Goal: Check status

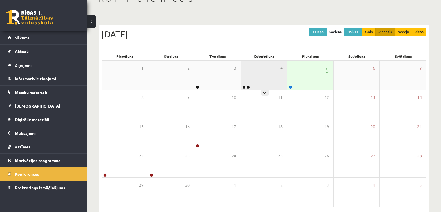
scroll to position [40, 0]
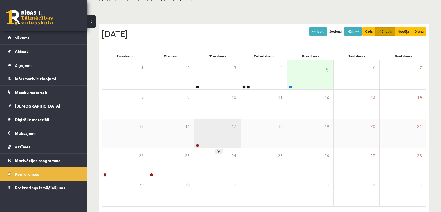
click at [221, 146] on div "17" at bounding box center [217, 133] width 46 height 29
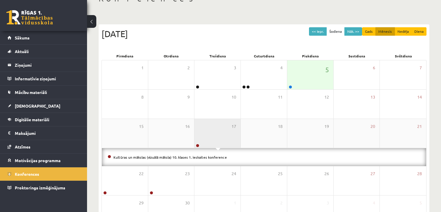
click at [221, 146] on div "17" at bounding box center [217, 133] width 46 height 29
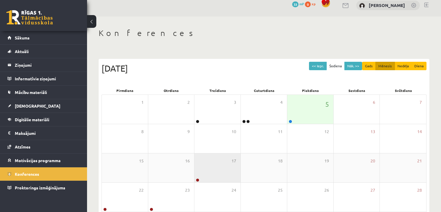
scroll to position [6, 0]
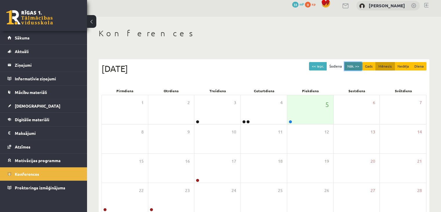
click at [353, 67] on button "Nāk. >>" at bounding box center [353, 66] width 18 height 8
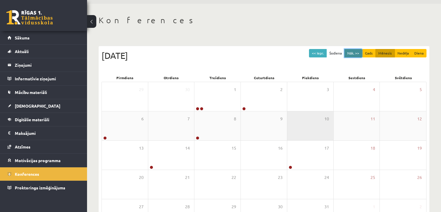
scroll to position [16, 0]
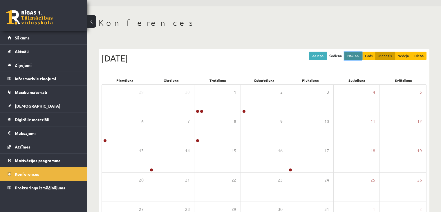
click at [350, 56] on button "Nāk. >>" at bounding box center [353, 56] width 18 height 8
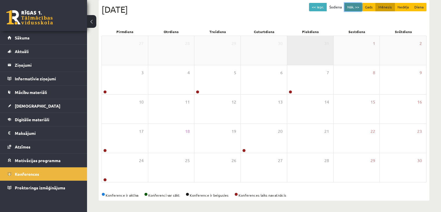
scroll to position [0, 0]
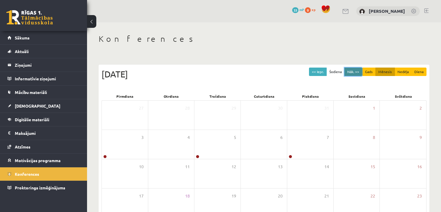
click at [352, 75] on button "Nāk. >>" at bounding box center [353, 72] width 18 height 8
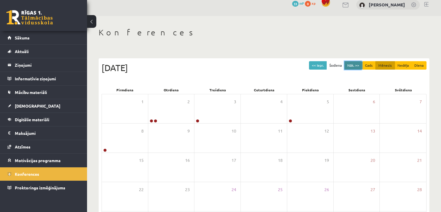
scroll to position [6, 0]
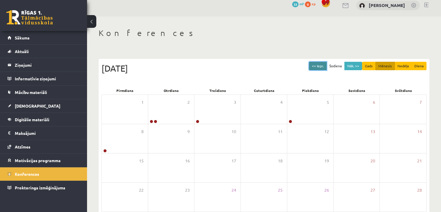
click at [317, 63] on button "<< Iepr." at bounding box center [318, 66] width 18 height 8
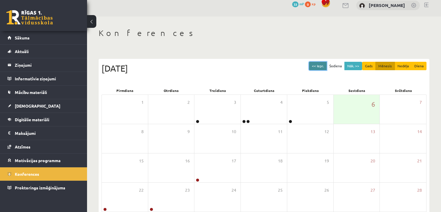
click at [321, 67] on button "<< Iepr." at bounding box center [318, 66] width 18 height 8
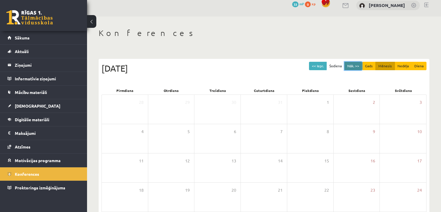
click at [351, 66] on button "Nāk. >>" at bounding box center [353, 66] width 18 height 8
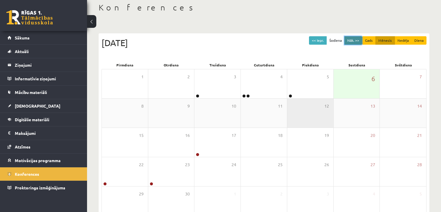
scroll to position [0, 0]
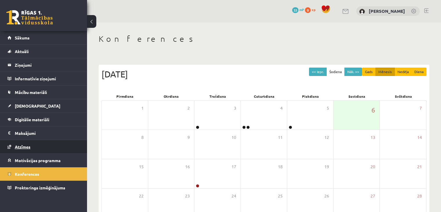
click at [26, 148] on span "Atzīmes" at bounding box center [23, 146] width 16 height 5
